Goal: Task Accomplishment & Management: Complete application form

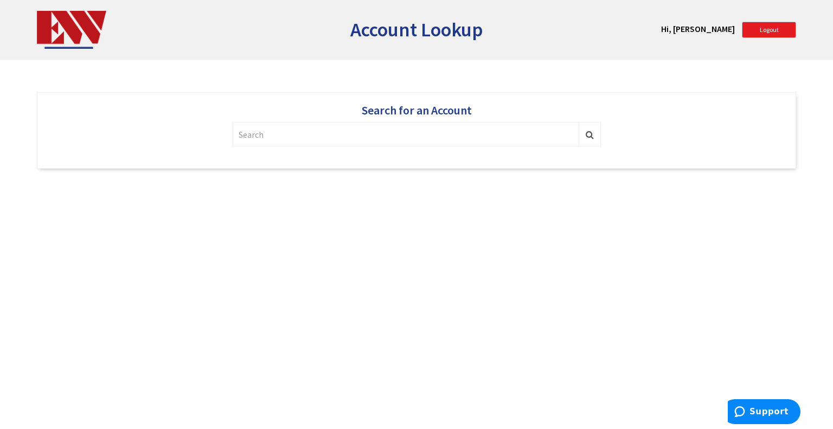
click at [352, 130] on input "text" at bounding box center [406, 134] width 347 height 24
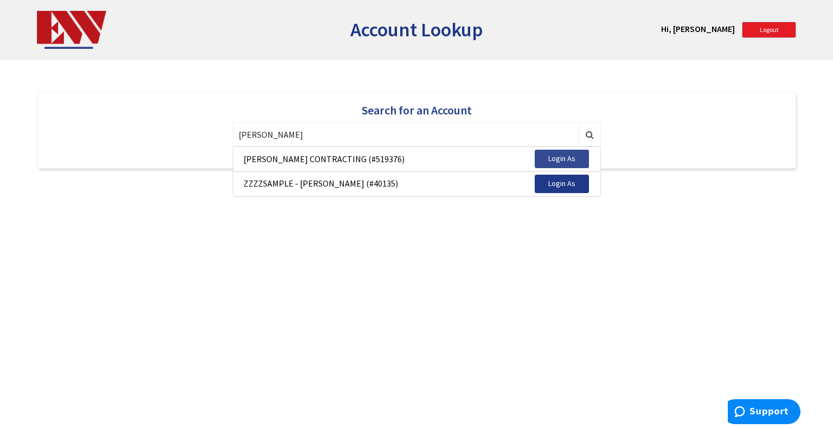
click at [558, 163] on span "Login As" at bounding box center [561, 159] width 27 height 10
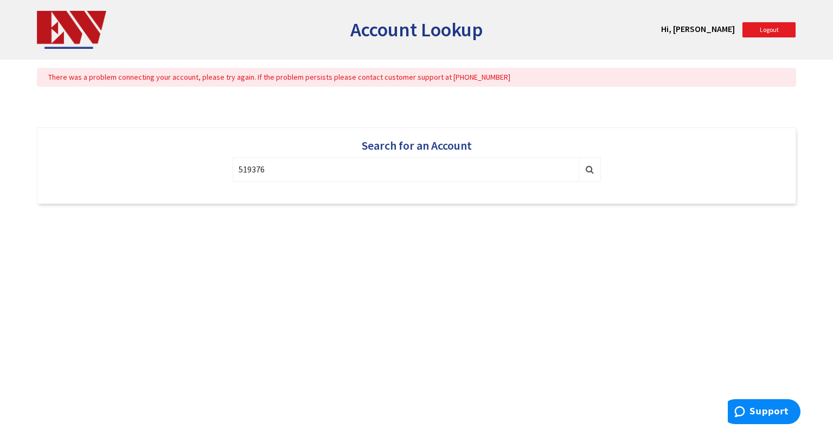
type input "519376"
click at [752, 35] on link "Logout" at bounding box center [769, 30] width 54 height 16
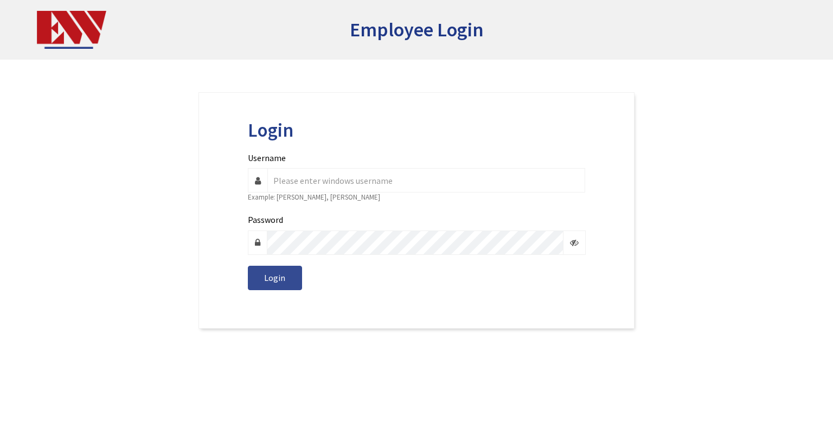
type input "k.carpenter"
click at [281, 277] on span "Login" at bounding box center [274, 277] width 21 height 11
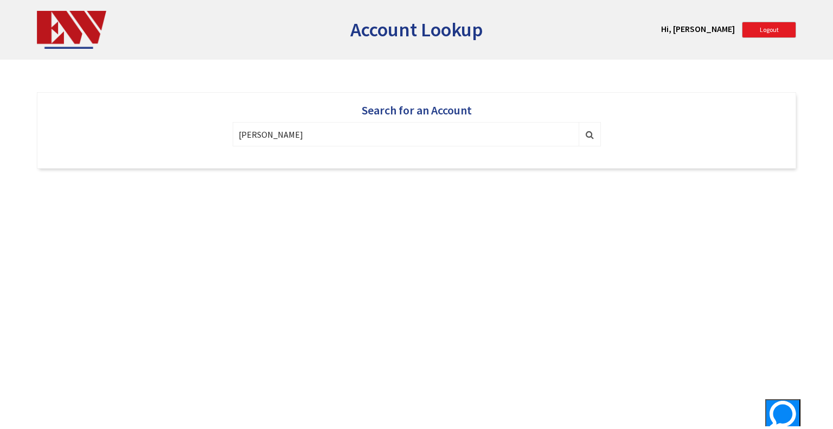
type input "[PERSON_NAME]"
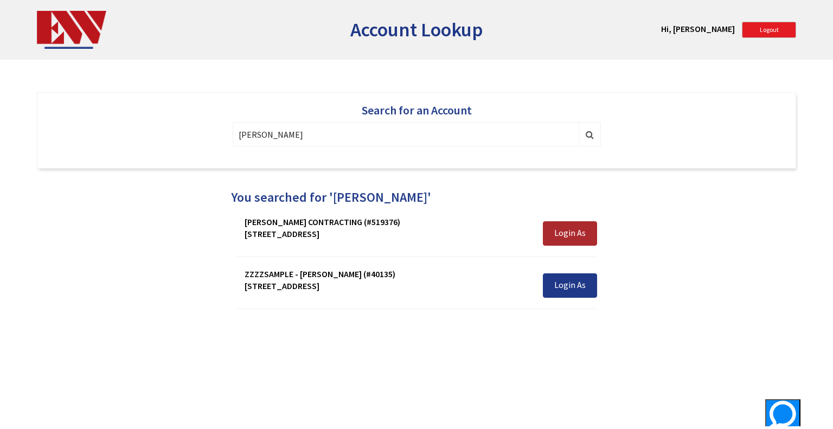
click at [573, 224] on button "Login As" at bounding box center [570, 233] width 54 height 24
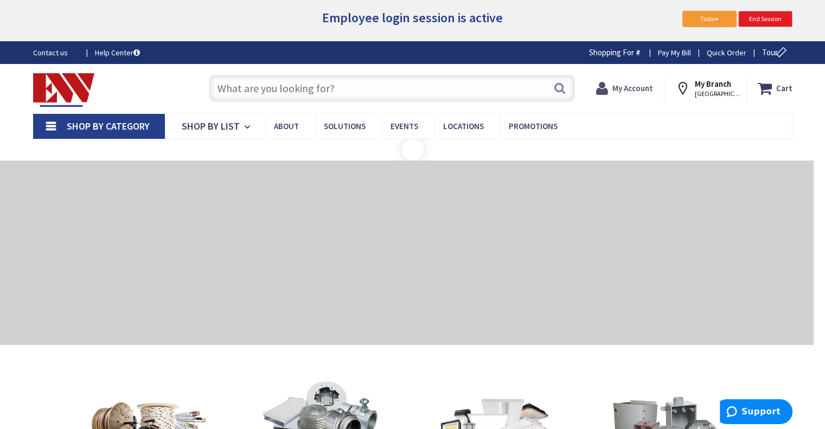
click at [632, 90] on strong "My Account" at bounding box center [633, 88] width 41 height 10
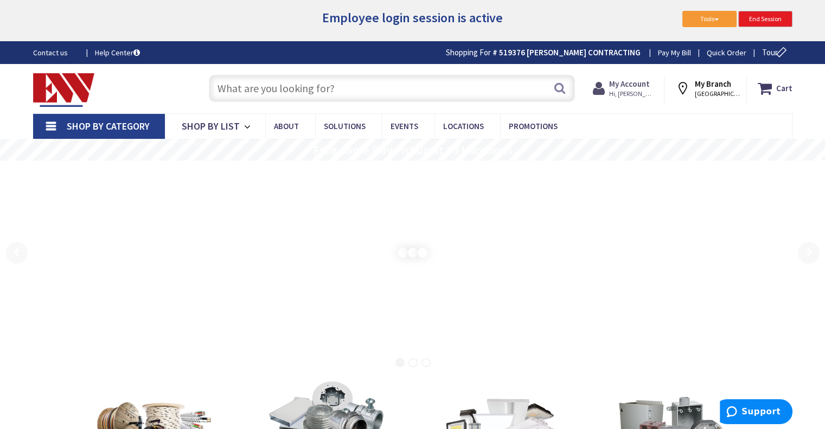
click at [638, 90] on span "Hi, [PERSON_NAME]" at bounding box center [632, 94] width 46 height 9
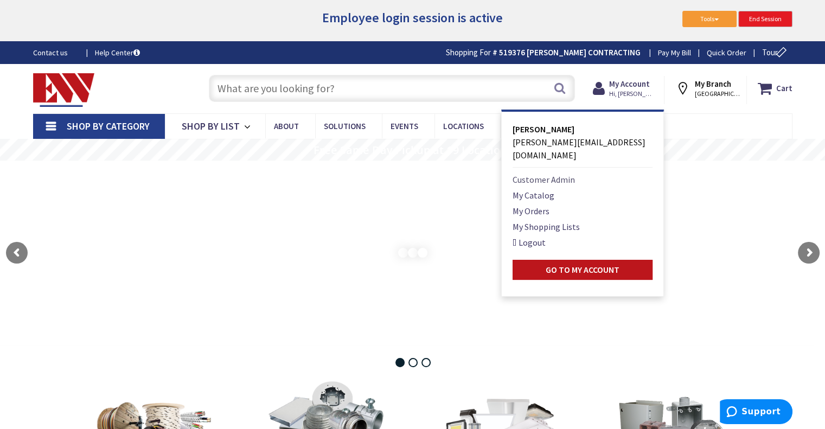
click at [568, 173] on link "Customer Admin" at bounding box center [544, 179] width 62 height 13
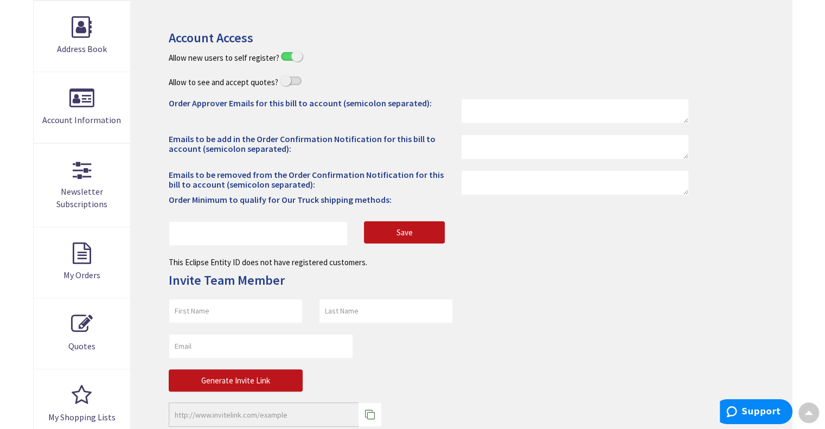
scroll to position [191, 0]
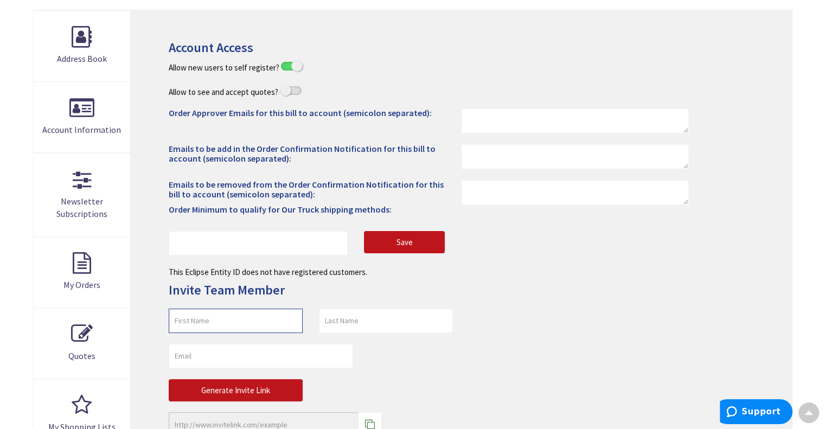
click at [216, 319] on input "text" at bounding box center [236, 321] width 134 height 24
type input "Mark"
type input "[PERSON_NAME]"
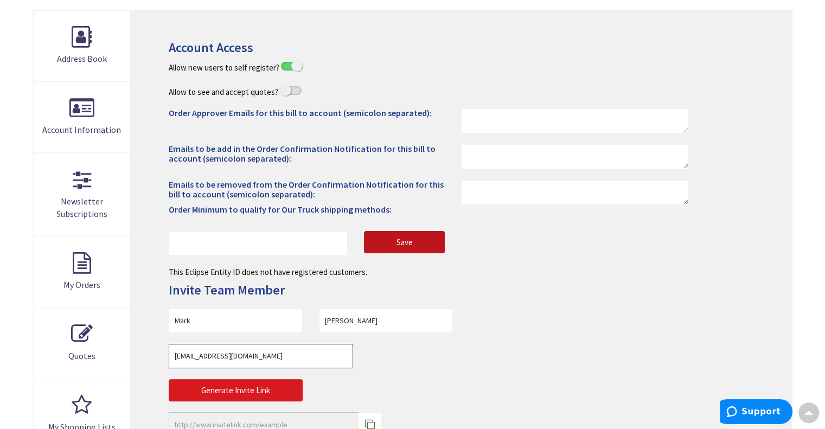
type input "[EMAIL_ADDRESS][DOMAIN_NAME]"
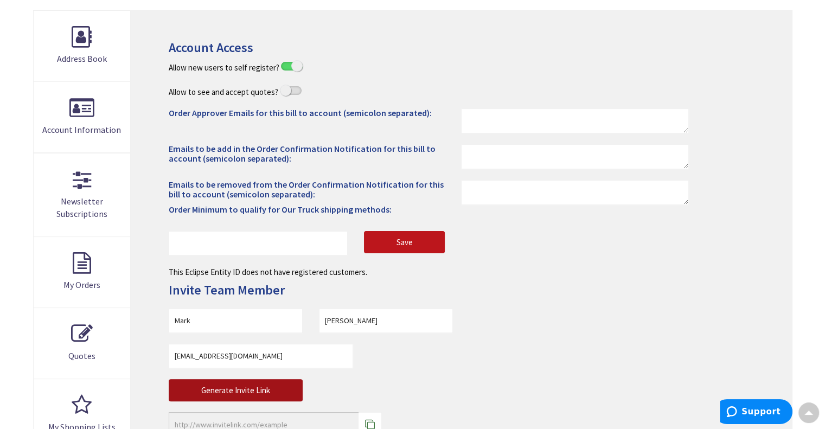
click at [246, 388] on button "Generate Invite Link" at bounding box center [236, 390] width 134 height 23
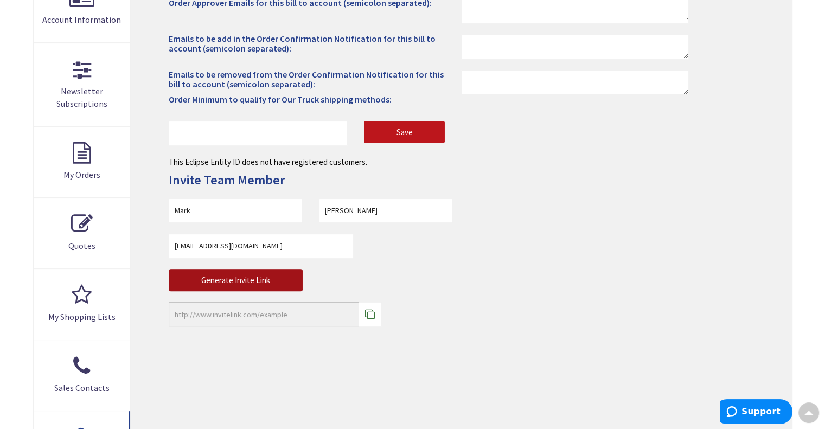
scroll to position [310, 0]
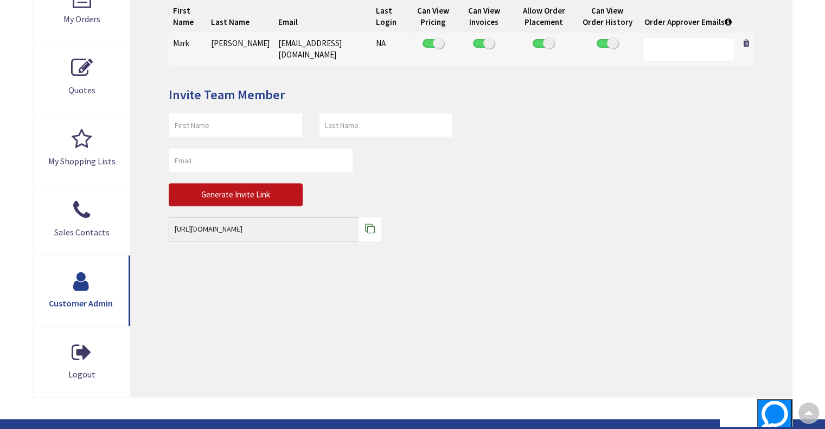
scroll to position [456, 0]
click at [374, 233] on icon at bounding box center [370, 230] width 10 height 10
